Goal: Task Accomplishment & Management: Use online tool/utility

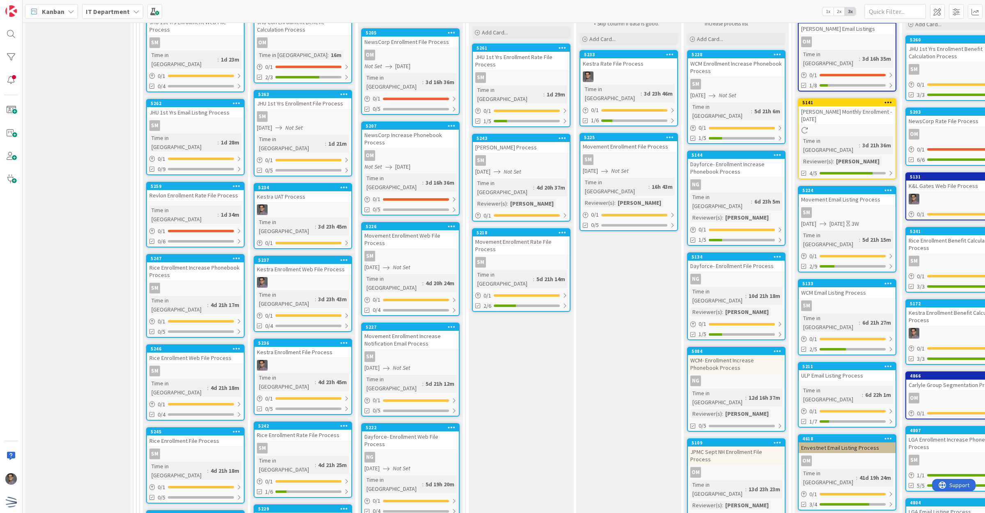
scroll to position [2567, 0]
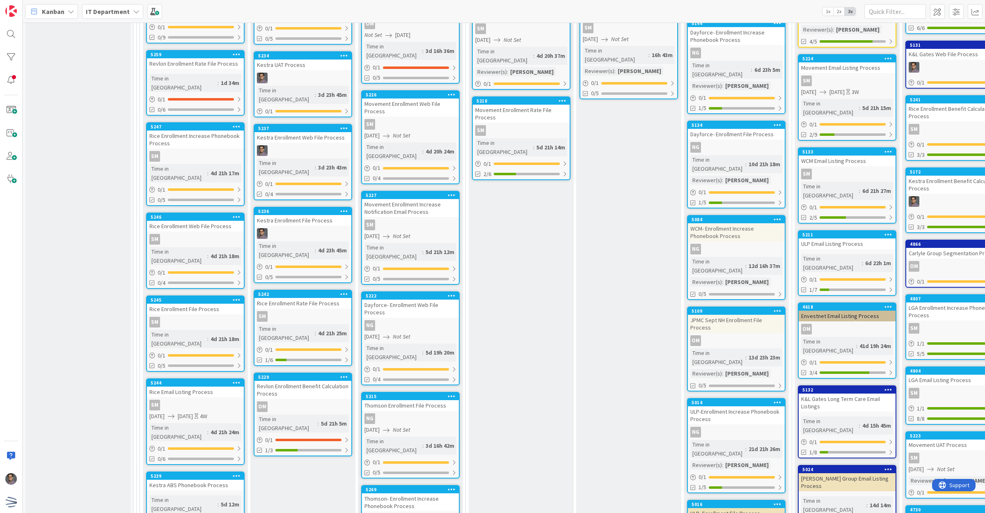
click at [844, 227] on div "Email Listing Ongoing Review Listings with ongoing removals review Add Card... …" at bounding box center [847, 368] width 105 height 1068
click at [600, 240] on div "Data Updates Updates to be made. Reviewer to review updates. Skip column if dat…" at bounding box center [628, 379] width 105 height 1035
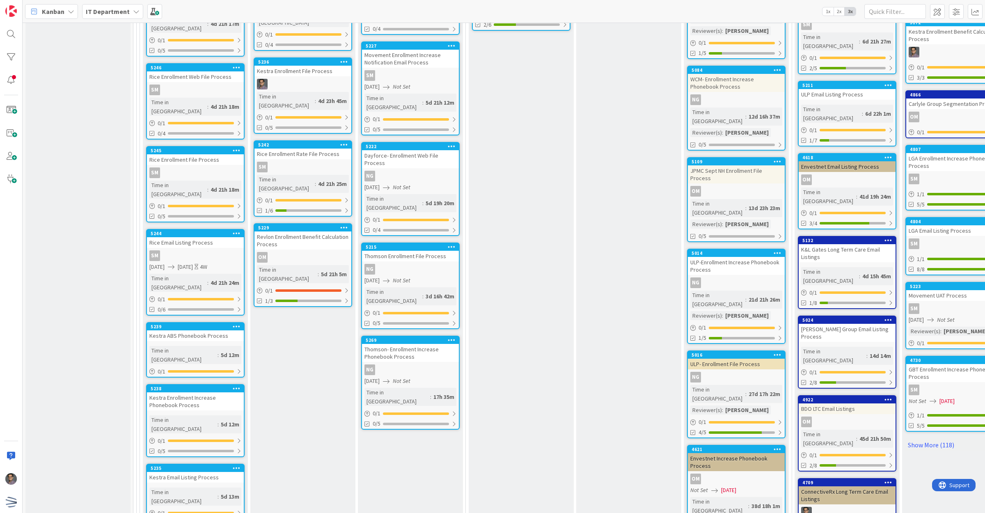
scroll to position [2721, 0]
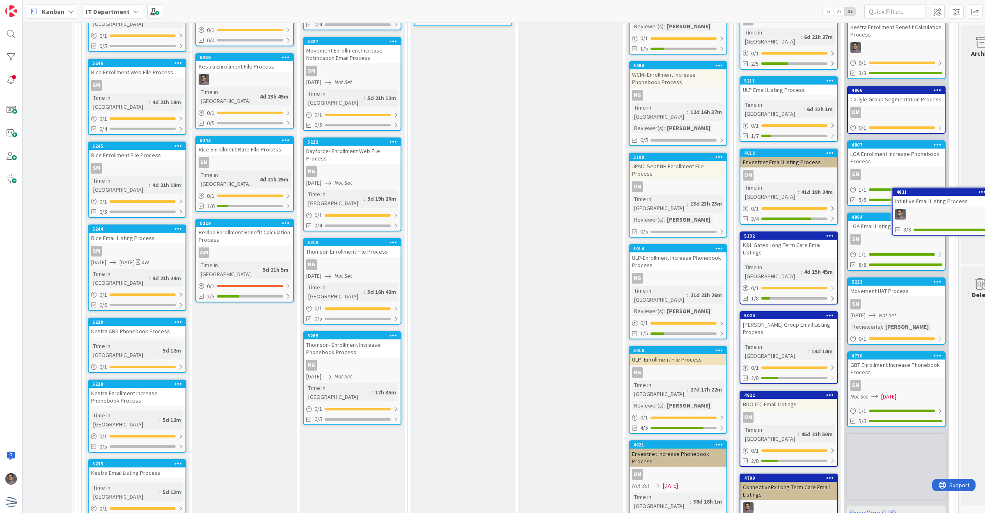
scroll to position [2721, 87]
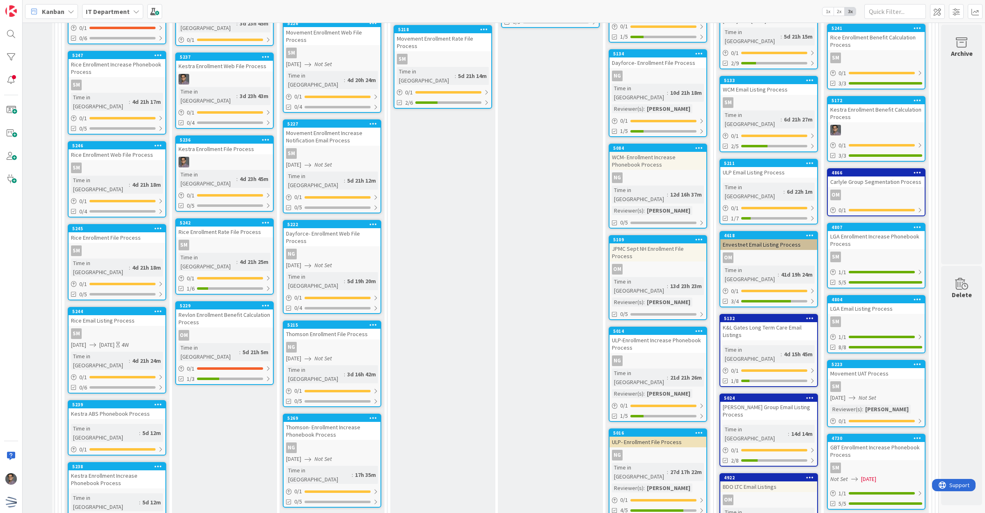
scroll to position [2619, 87]
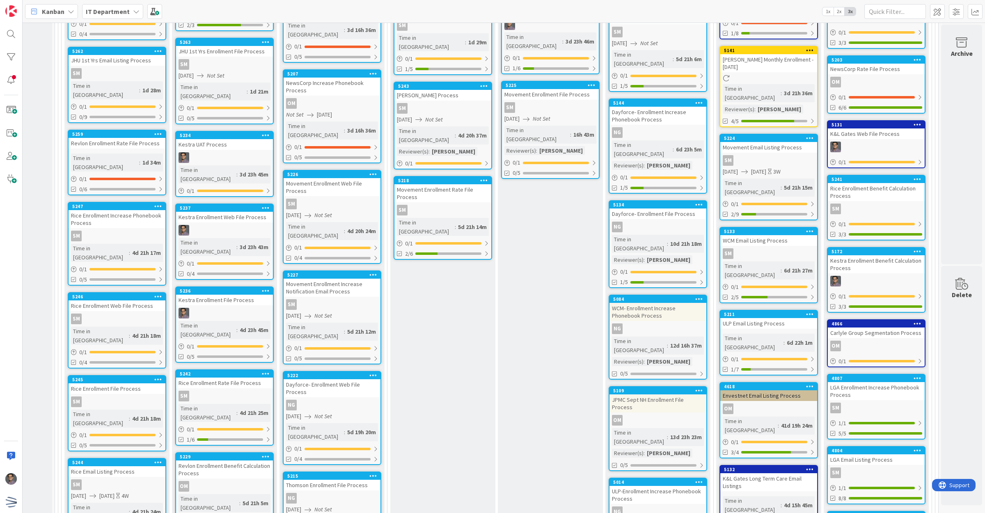
scroll to position [2465, 87]
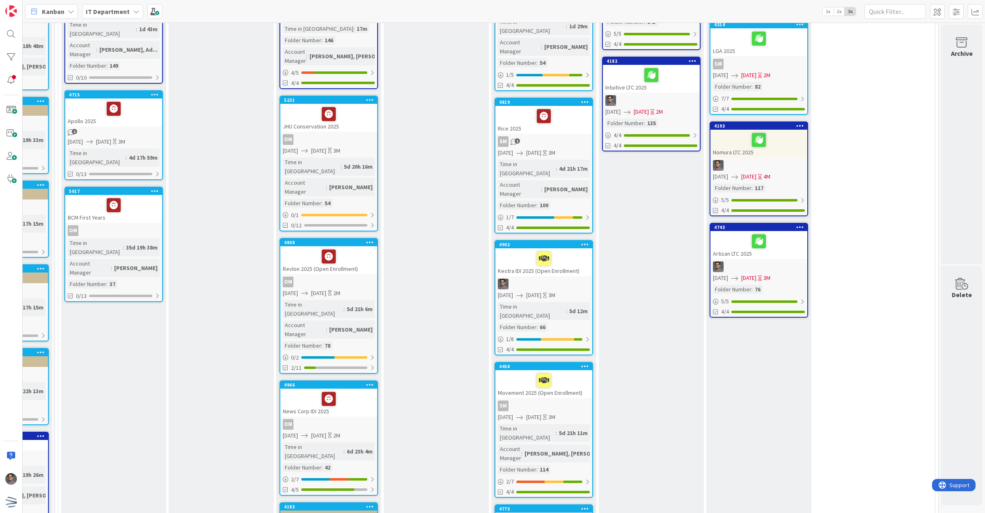
scroll to position [2, 87]
